Goal: Information Seeking & Learning: Learn about a topic

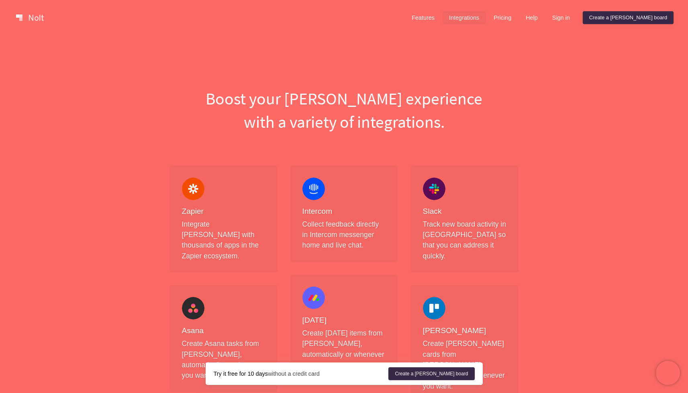
click at [485, 18] on link "Integrations" at bounding box center [464, 17] width 43 height 13
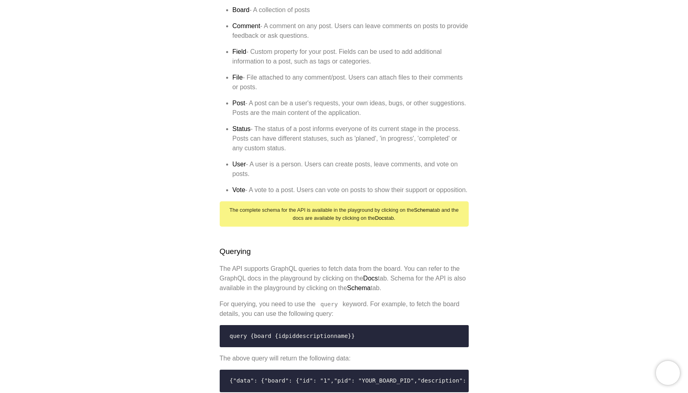
scroll to position [625, 0]
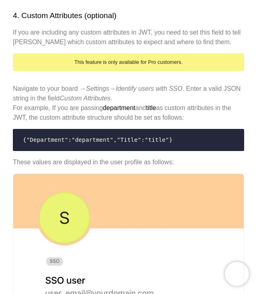
scroll to position [1105, 0]
